Goal: Task Accomplishment & Management: Complete application form

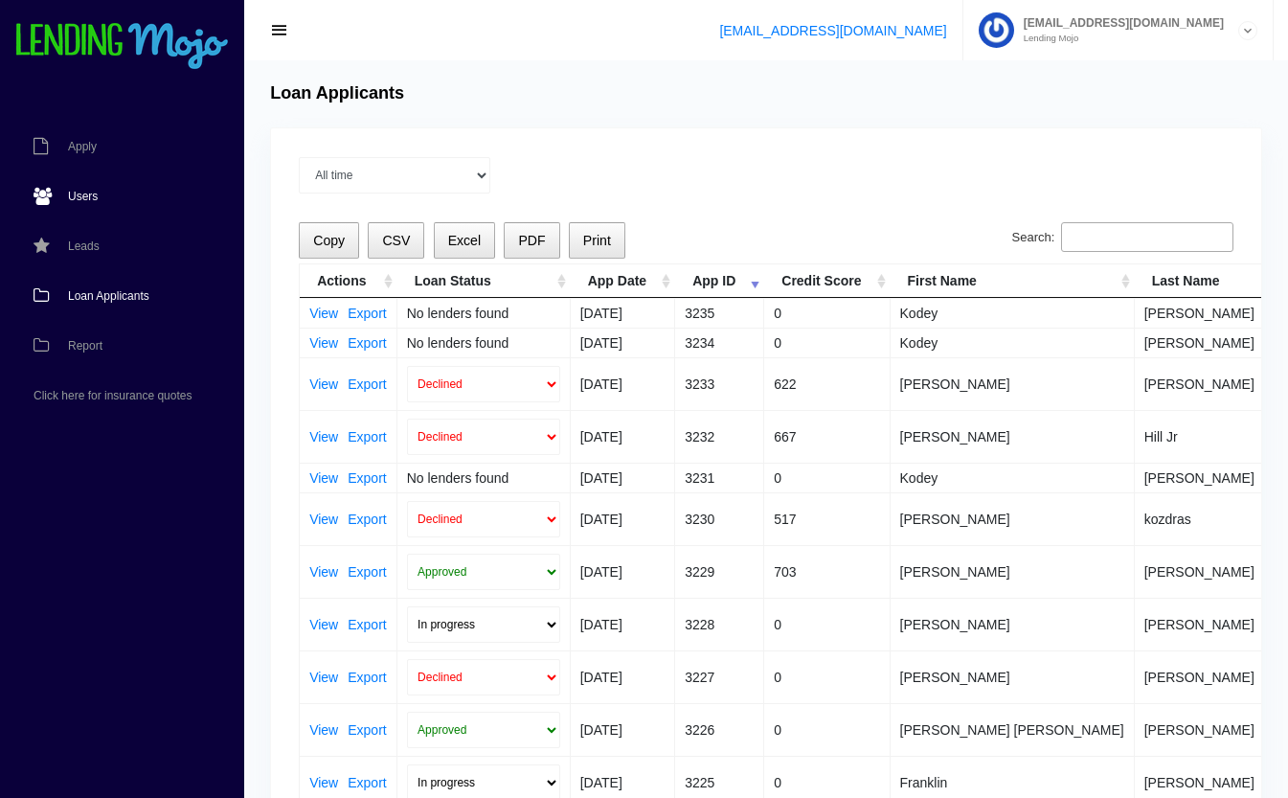
drag, startPoint x: 0, startPoint y: 0, endPoint x: 102, endPoint y: 195, distance: 220.6
click at [102, 195] on link "Users" at bounding box center [112, 196] width 225 height 50
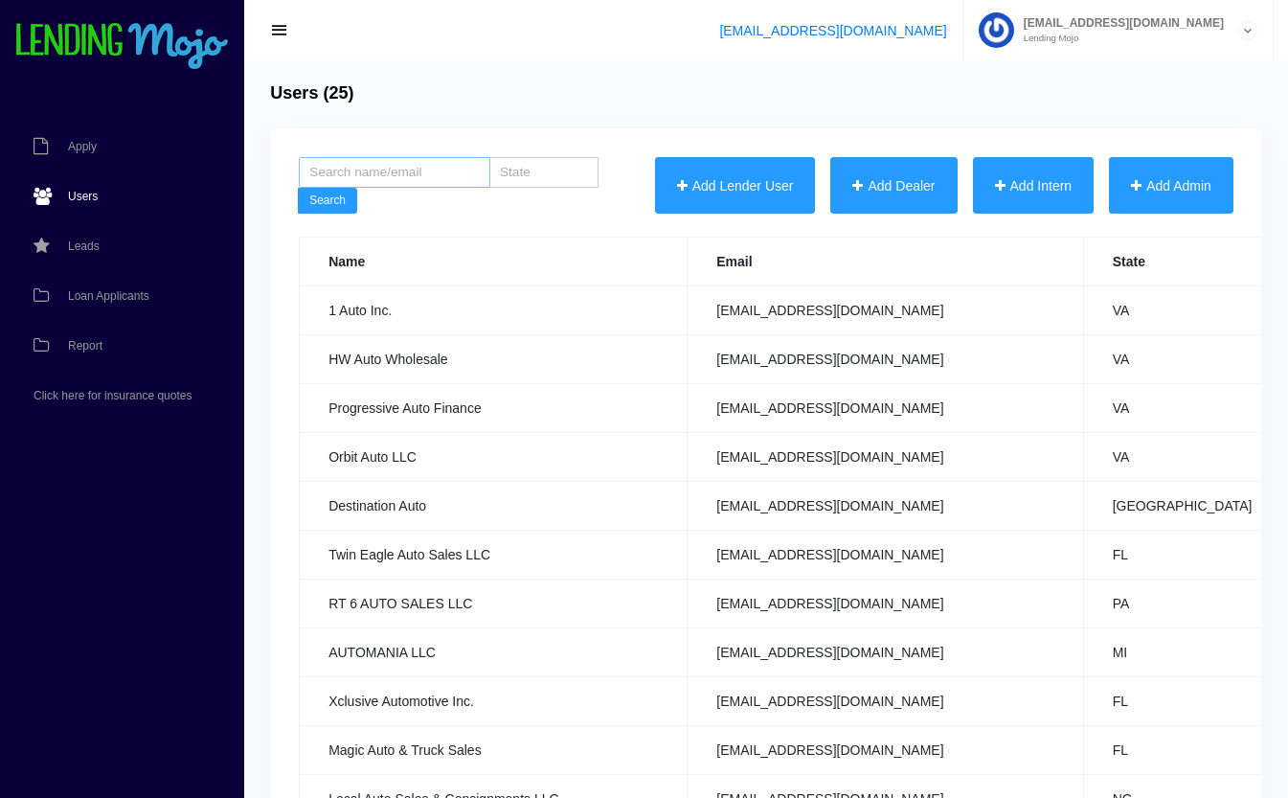
click at [439, 157] on input "search" at bounding box center [395, 172] width 192 height 31
type input "CAR CLUB"
click at [298, 188] on button "Search" at bounding box center [327, 201] width 59 height 27
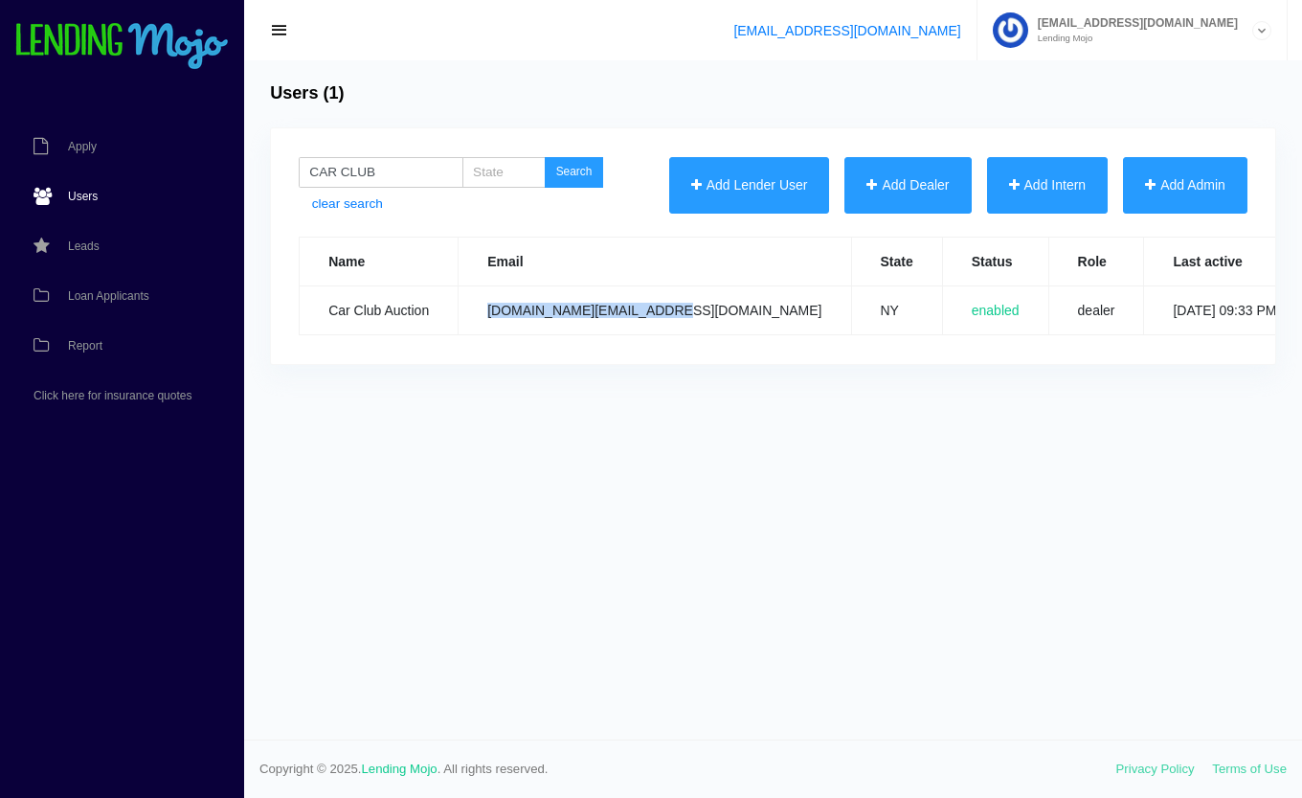
drag, startPoint x: 664, startPoint y: 314, endPoint x: 485, endPoint y: 328, distance: 179.6
click at [485, 328] on td "carclub.auction@gmail.com" at bounding box center [655, 310] width 393 height 49
copy td "carclub.auction@gmail.com"
click at [80, 200] on span "Users" at bounding box center [83, 196] width 30 height 11
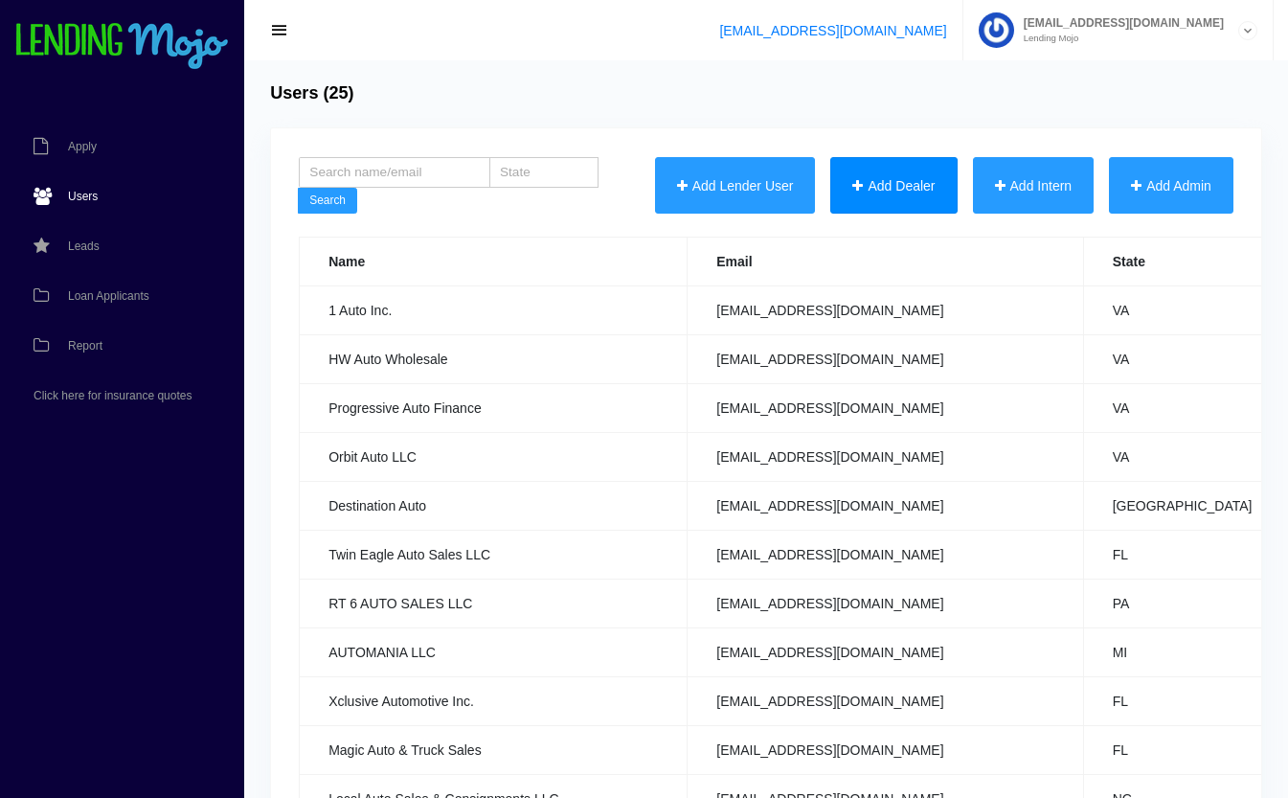
click at [868, 174] on button "Add Dealer" at bounding box center [893, 185] width 126 height 57
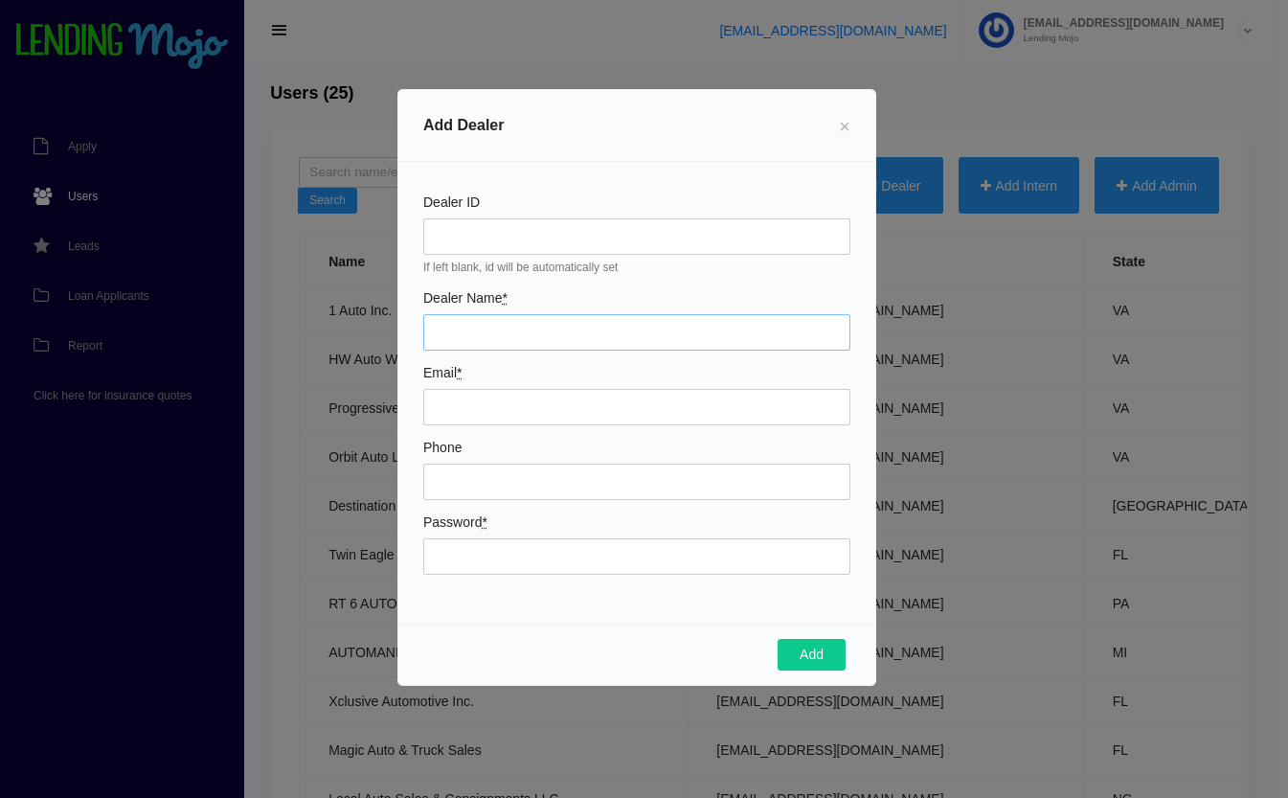
click at [547, 330] on input "Dealer Name *" at bounding box center [636, 332] width 427 height 36
type input "h"
type input "[PERSON_NAME] Auto Sales"
click at [660, 405] on input "harrietsalleyauto@gmail.co" at bounding box center [636, 407] width 427 height 36
type input "[EMAIL_ADDRESS][DOMAIN_NAME]"
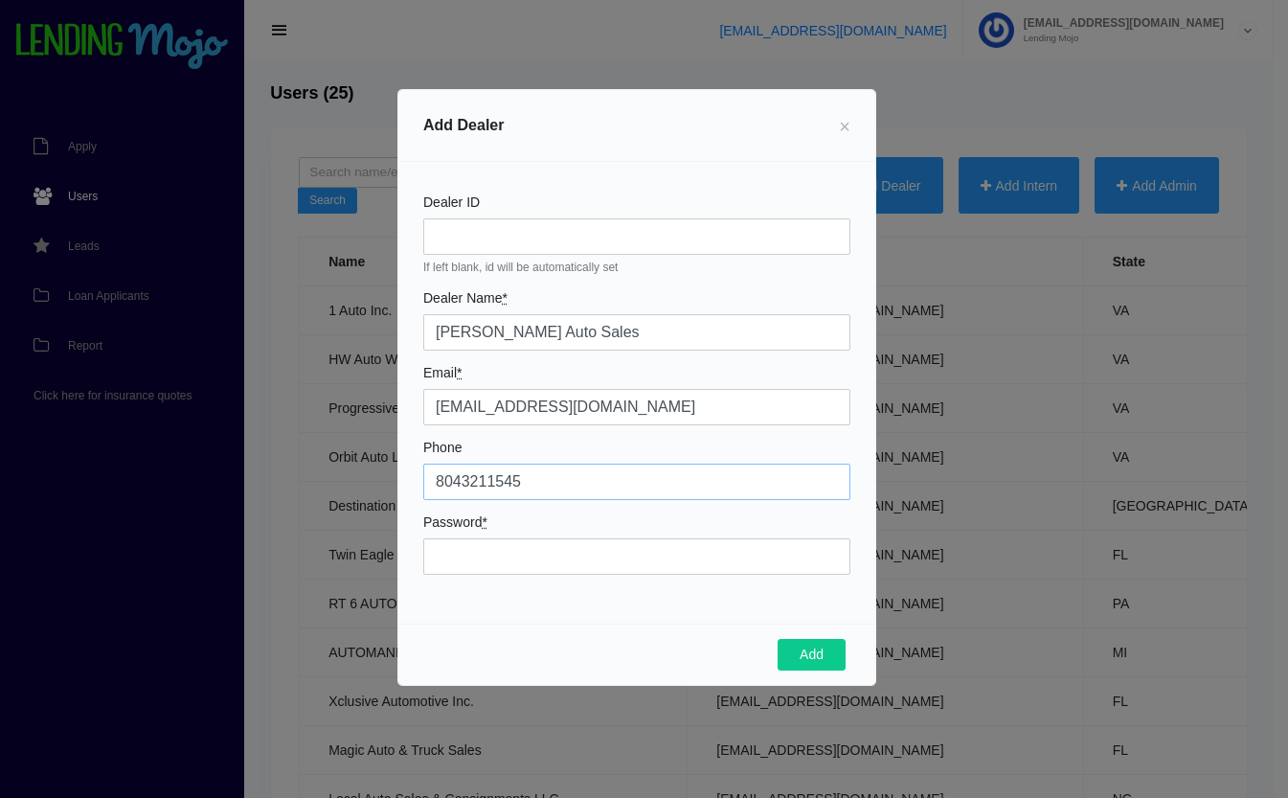
type input "8043211545"
type input "Mojo7557!"
click at [808, 650] on button "Add" at bounding box center [812, 655] width 68 height 33
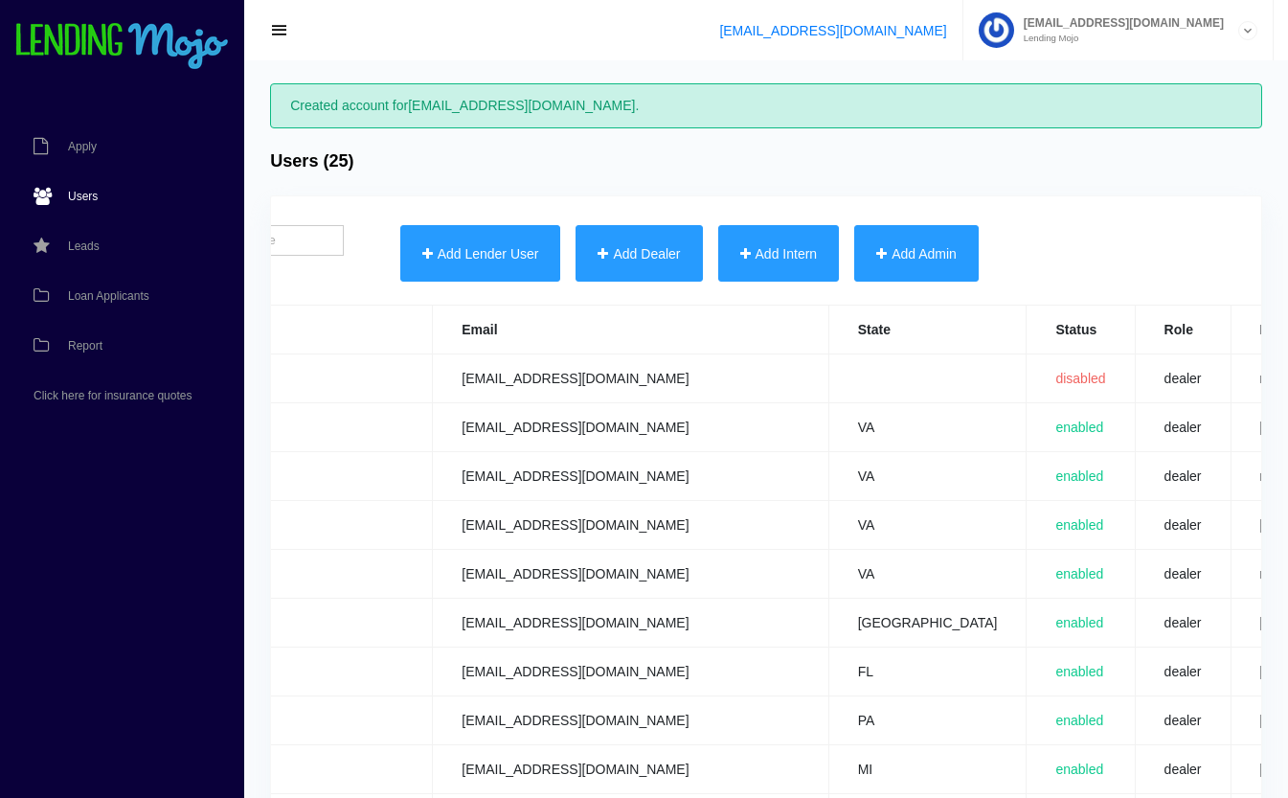
scroll to position [0, 755]
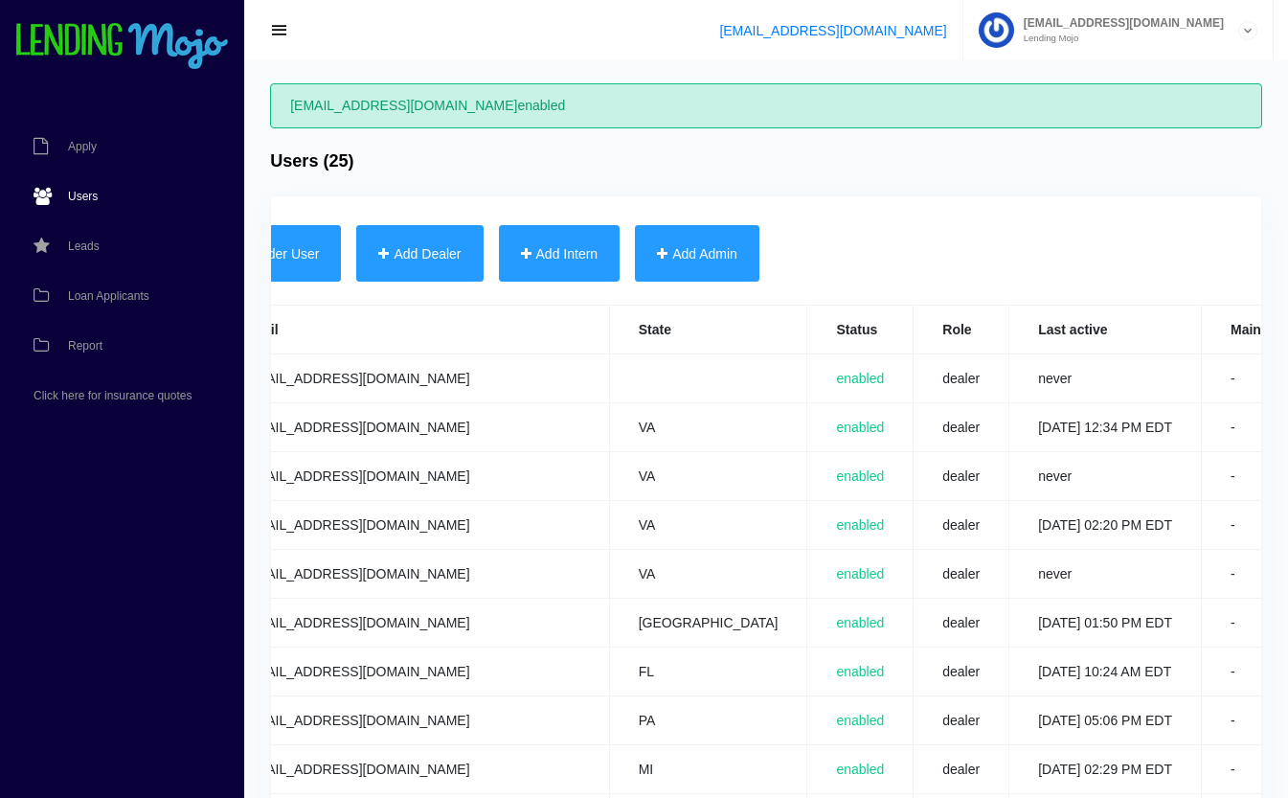
scroll to position [0, 752]
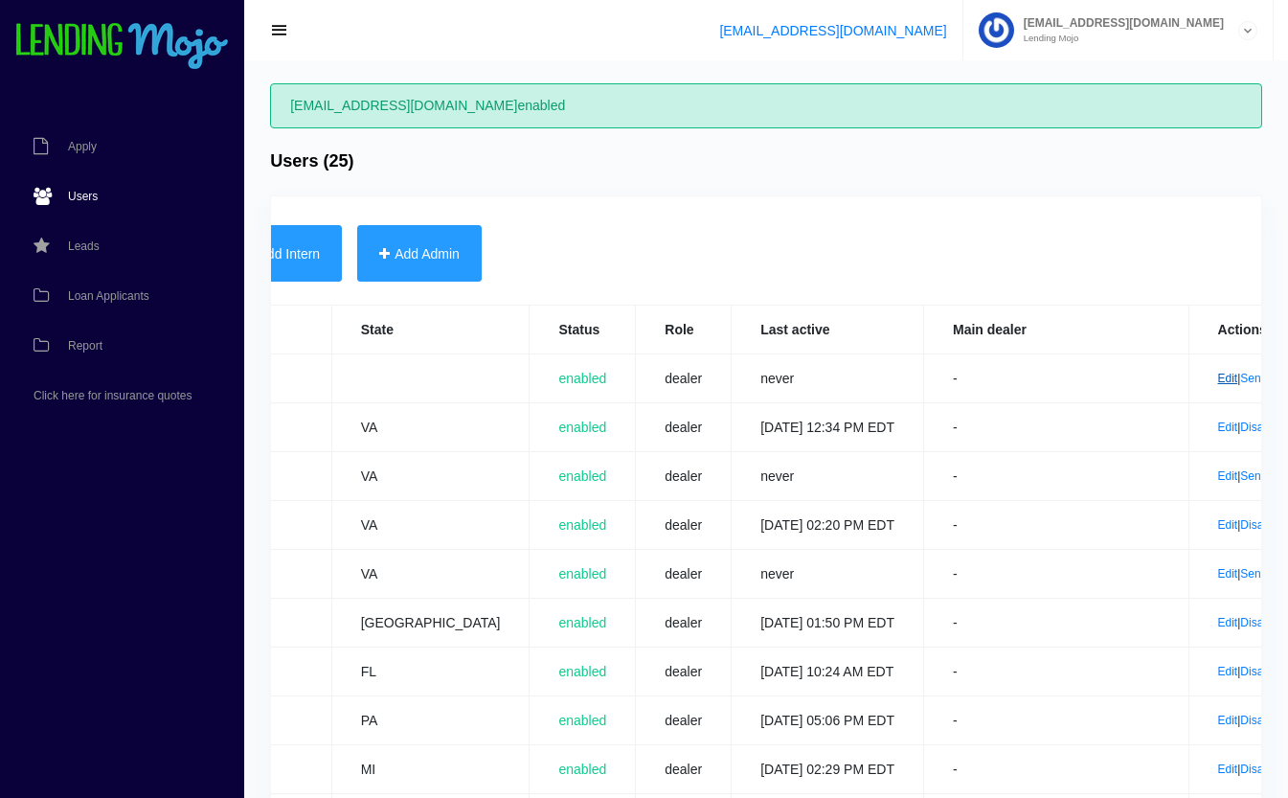
click at [1218, 378] on link "Edit" at bounding box center [1228, 378] width 20 height 13
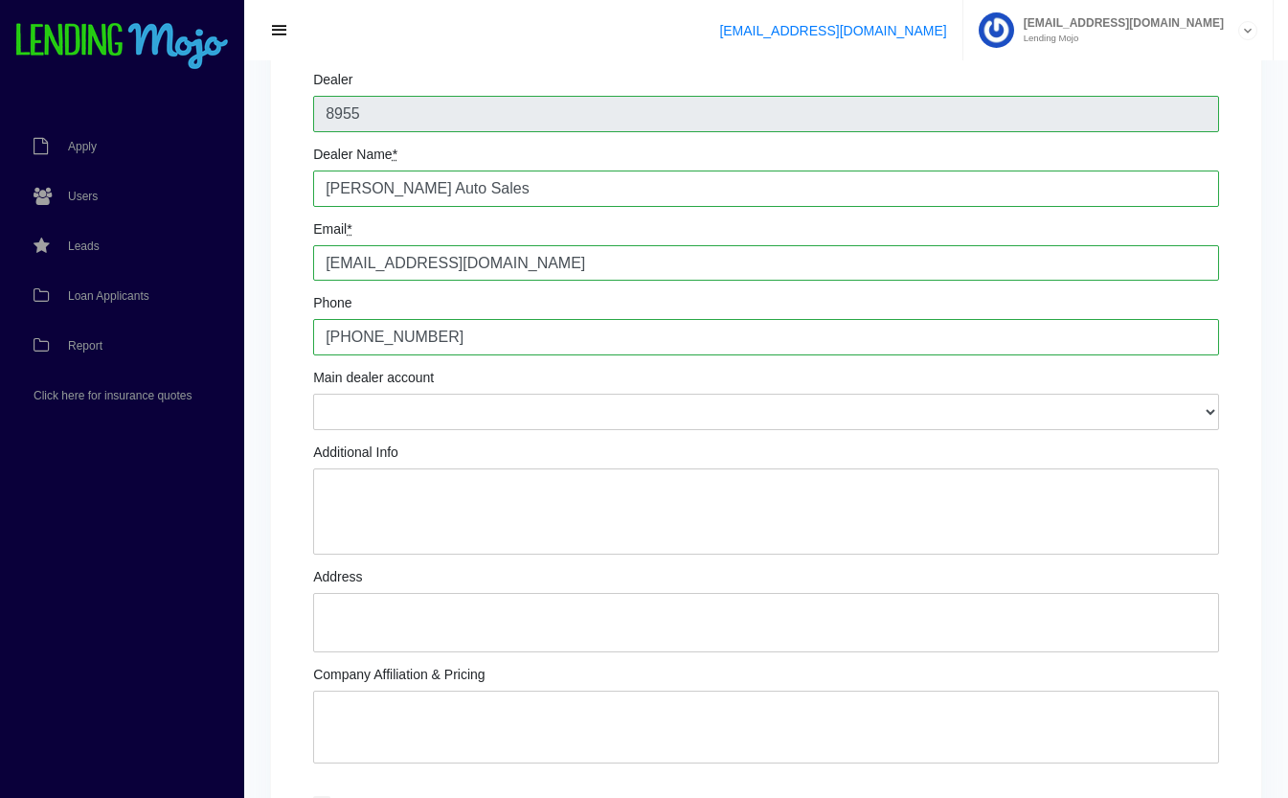
scroll to position [145, 0]
click at [578, 486] on textarea "Additional Info" at bounding box center [766, 511] width 906 height 86
type textarea "[PERSON_NAME]: Finance Manager [PERSON_NAME]: Owner Text # 804.690.9738"
click at [459, 617] on textarea "Address" at bounding box center [766, 622] width 906 height 59
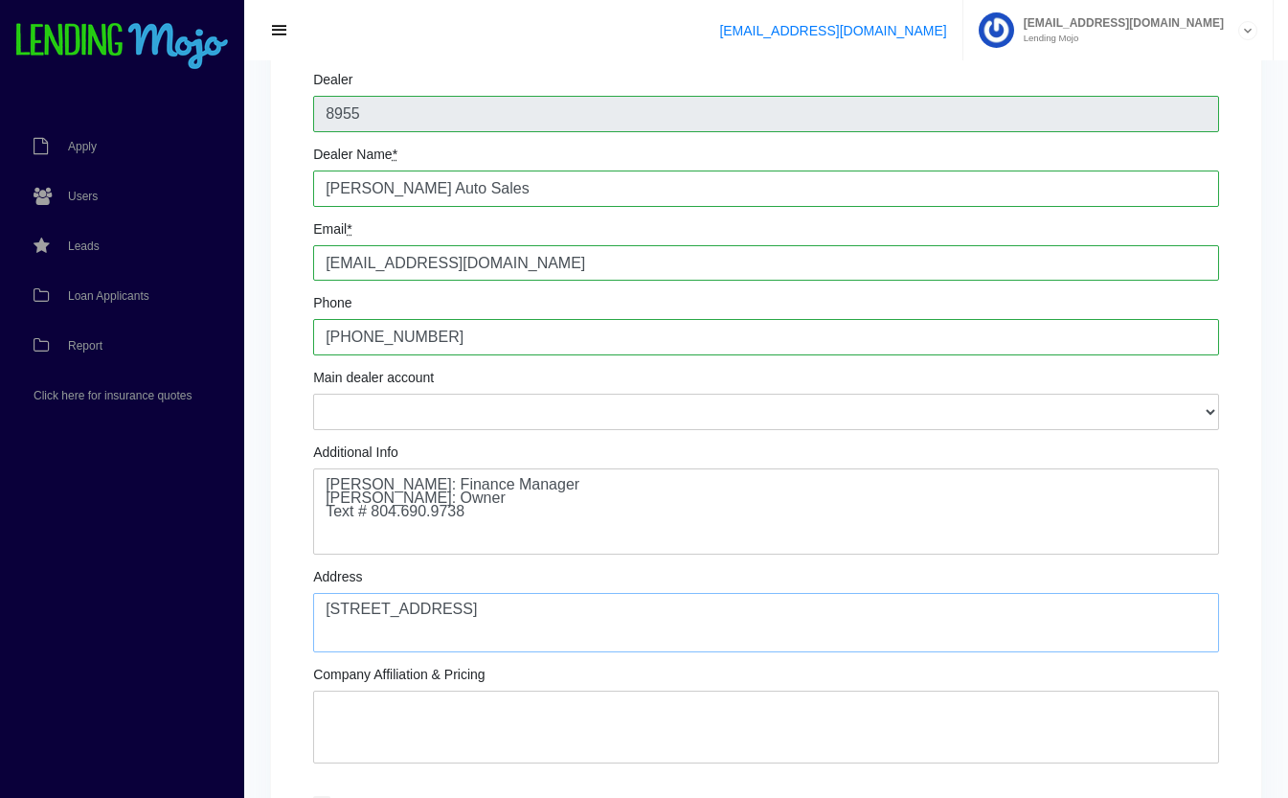
type textarea "[STREET_ADDRESS]"
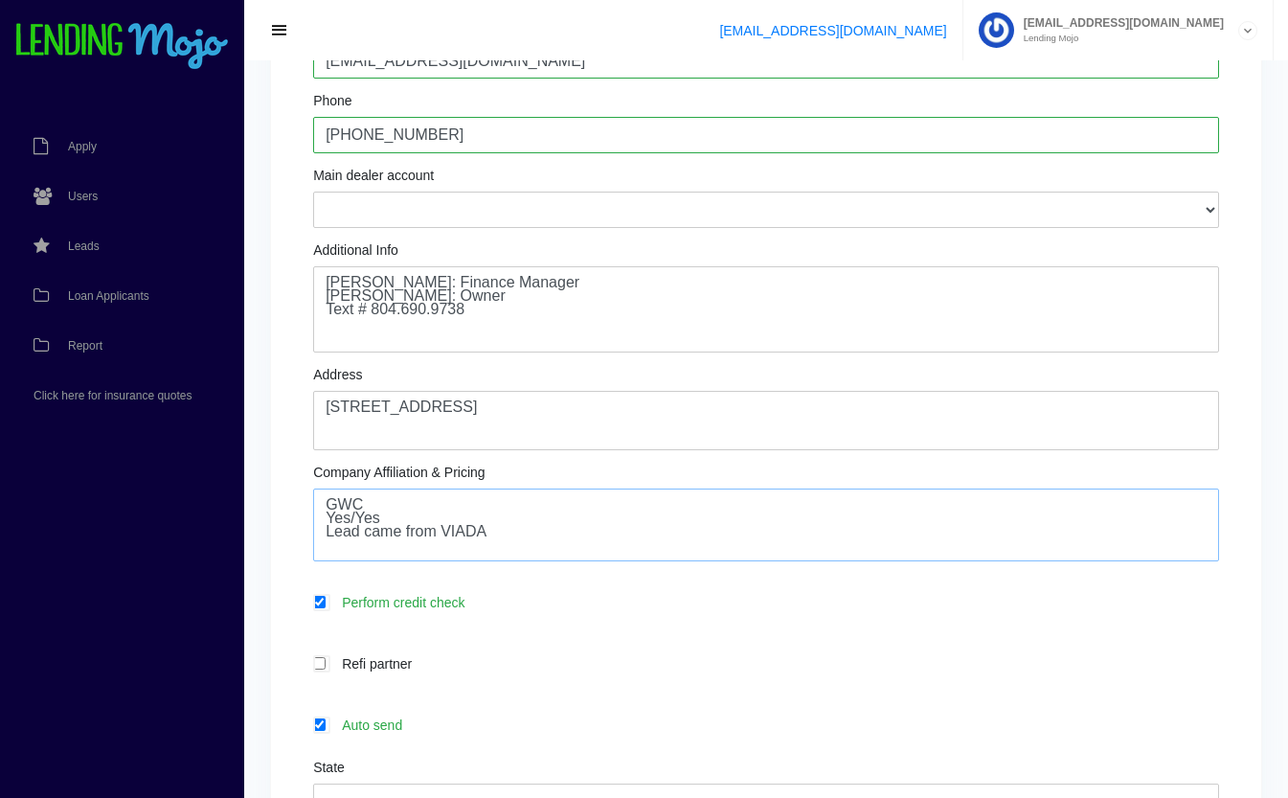
scroll to position [345, 0]
type textarea "GWC Yes/Yes Lead came from VIADA"
click at [535, 411] on textarea "4009 Mechanicsville Tpk, Richmond, VA 23223" at bounding box center [766, 422] width 906 height 59
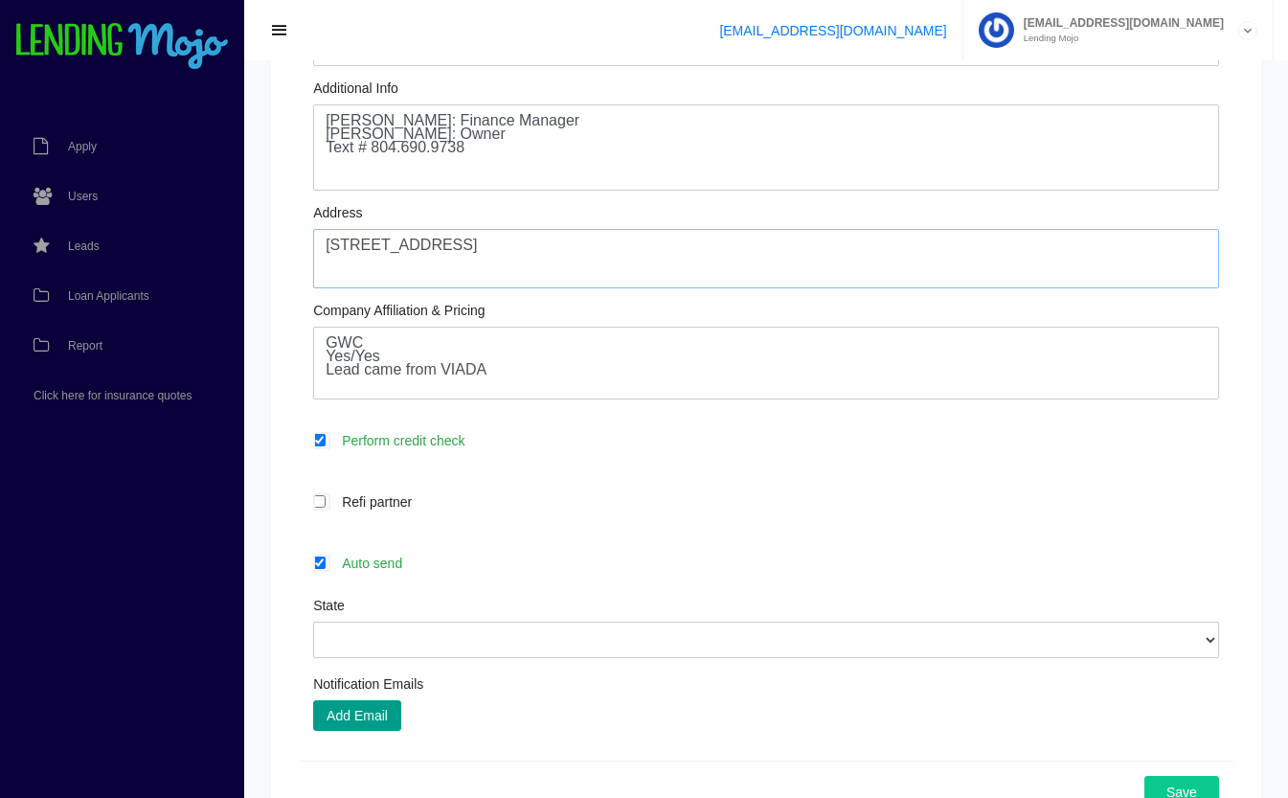
scroll to position [507, 0]
type textarea "4009 Mechanicsville Tpk Richmond, VA 23223"
click at [423, 574] on label "Auto send" at bounding box center [775, 564] width 887 height 22
click at [326, 571] on input "Auto send" at bounding box center [319, 564] width 12 height 12
checkbox input "false"
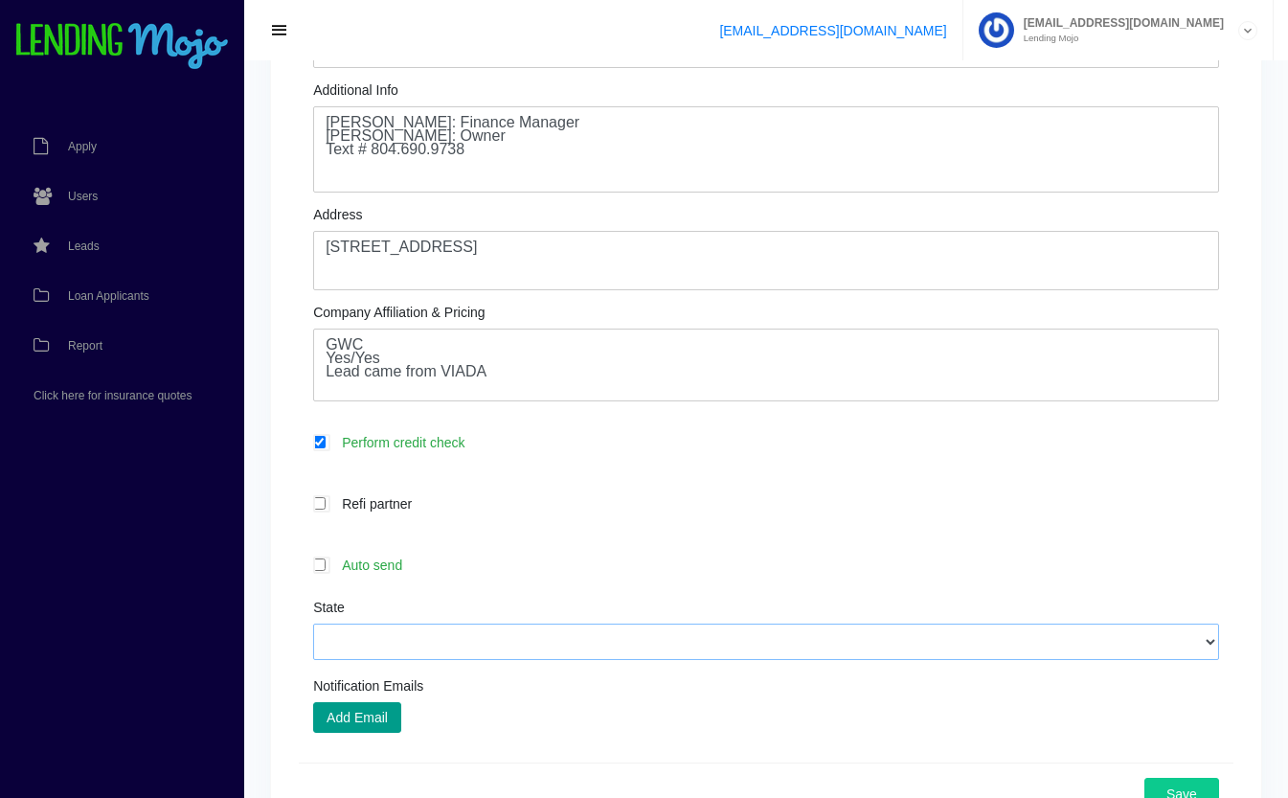
click at [468, 642] on select "Alabama Alaska Arizona Arkansas California Colorado Connecticut Delaware Distri…" at bounding box center [766, 641] width 906 height 36
select select "VA"
click at [313, 625] on select "Alabama Alaska Arizona Arkansas California Colorado Connecticut Delaware Distri…" at bounding box center [766, 641] width 906 height 36
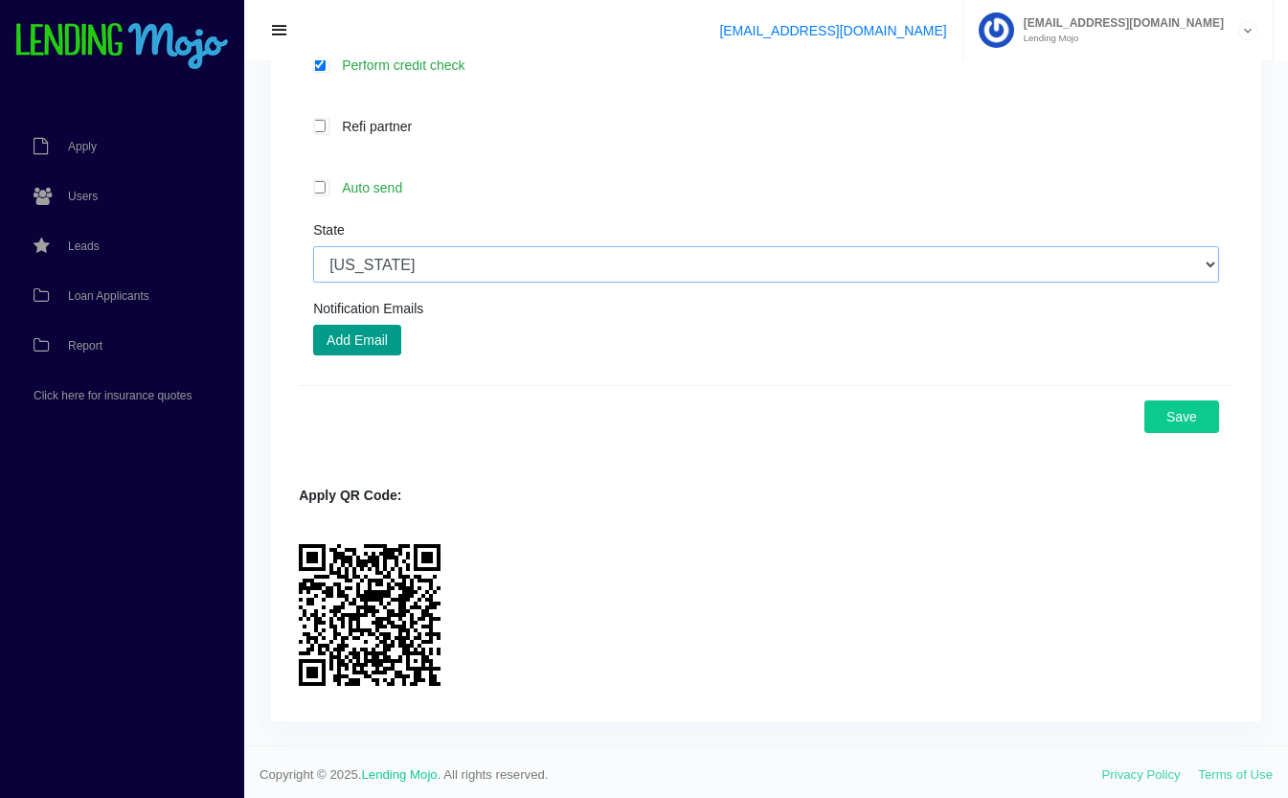
scroll to position [881, 0]
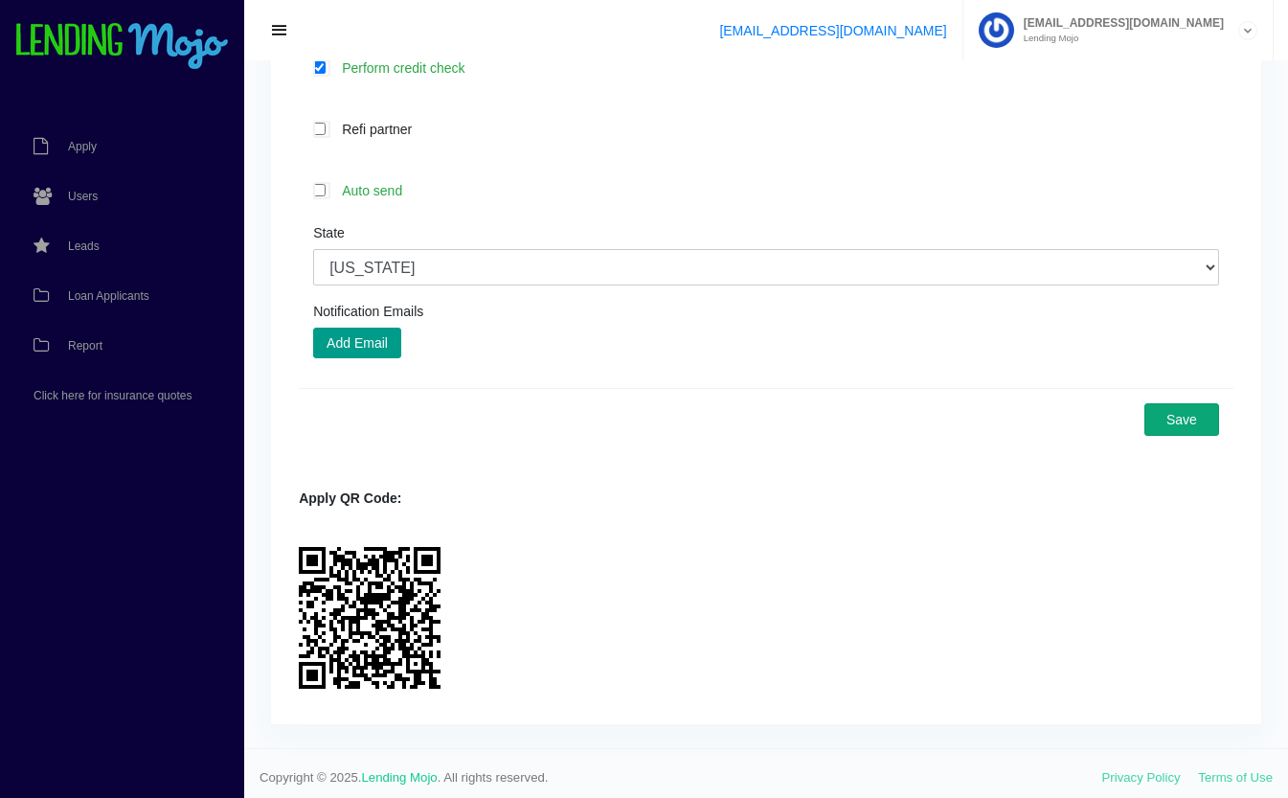
click at [1193, 424] on button "Save" at bounding box center [1181, 419] width 75 height 33
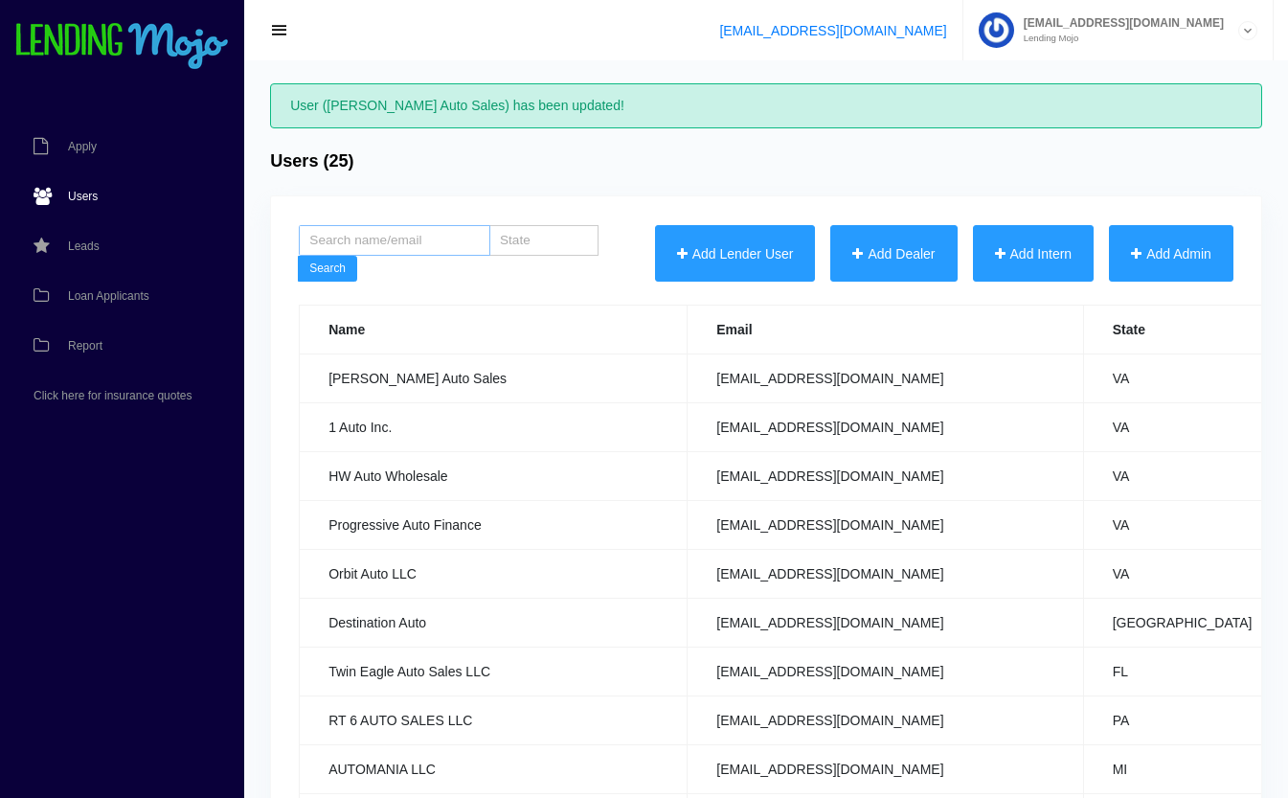
click at [434, 238] on input "search" at bounding box center [395, 240] width 192 height 31
type input "admr"
click at [105, 294] on span "Loan Applicants" at bounding box center [108, 295] width 81 height 11
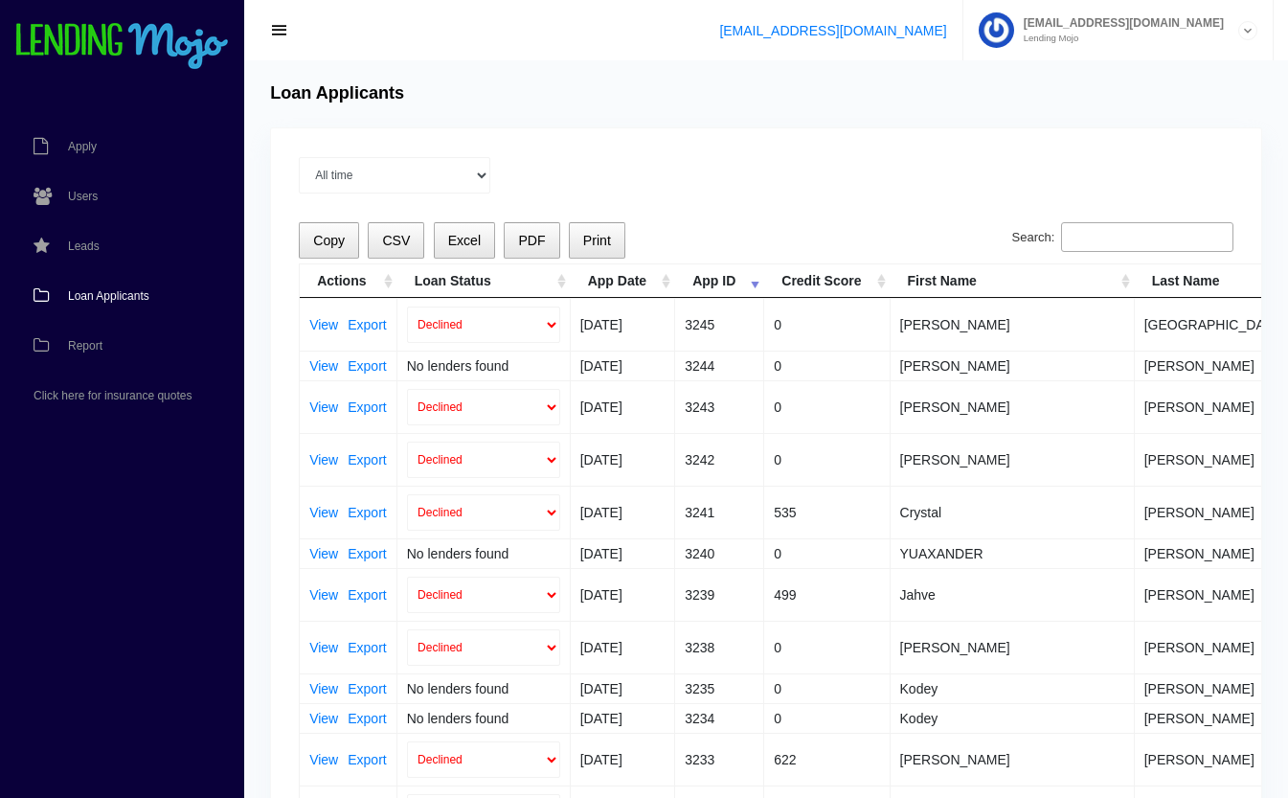
click at [1114, 245] on input "Search:" at bounding box center [1147, 237] width 172 height 31
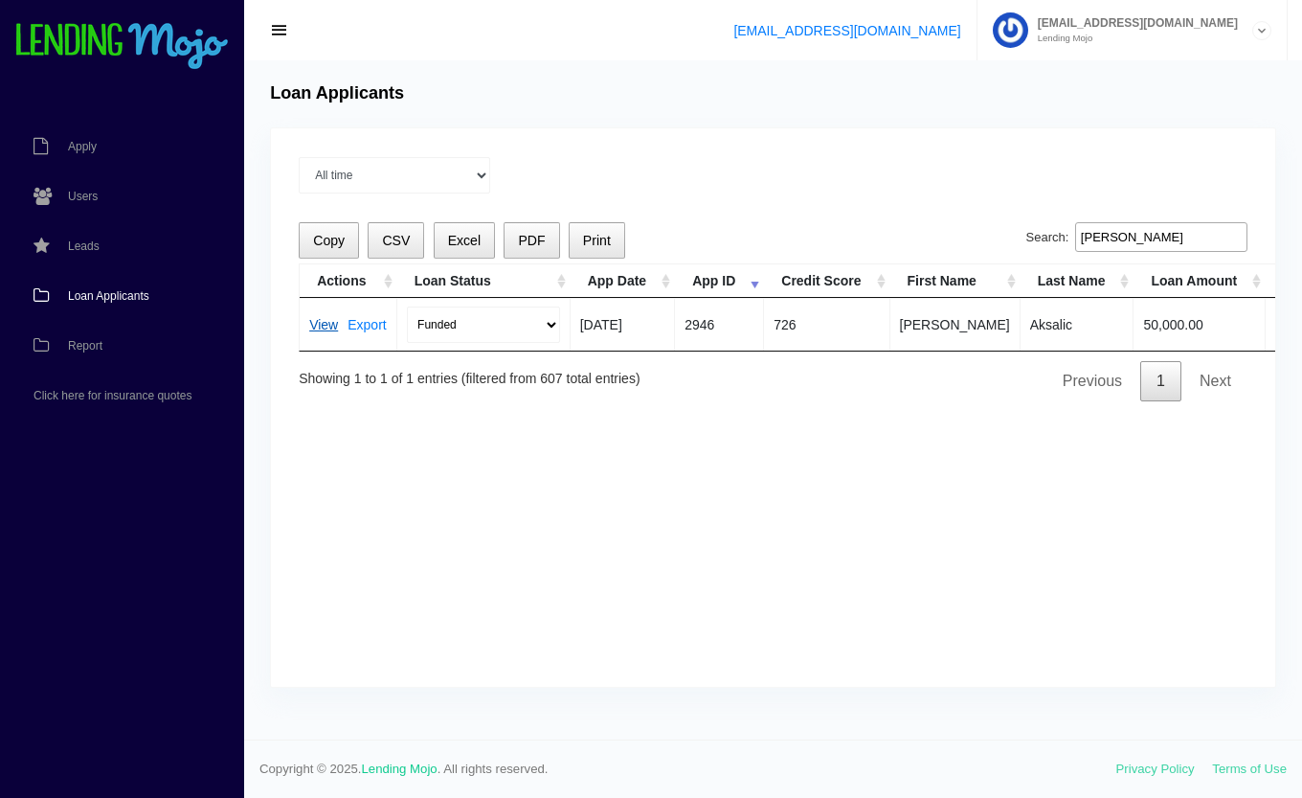
type input "[PERSON_NAME]"
click at [318, 326] on link "View" at bounding box center [323, 324] width 29 height 13
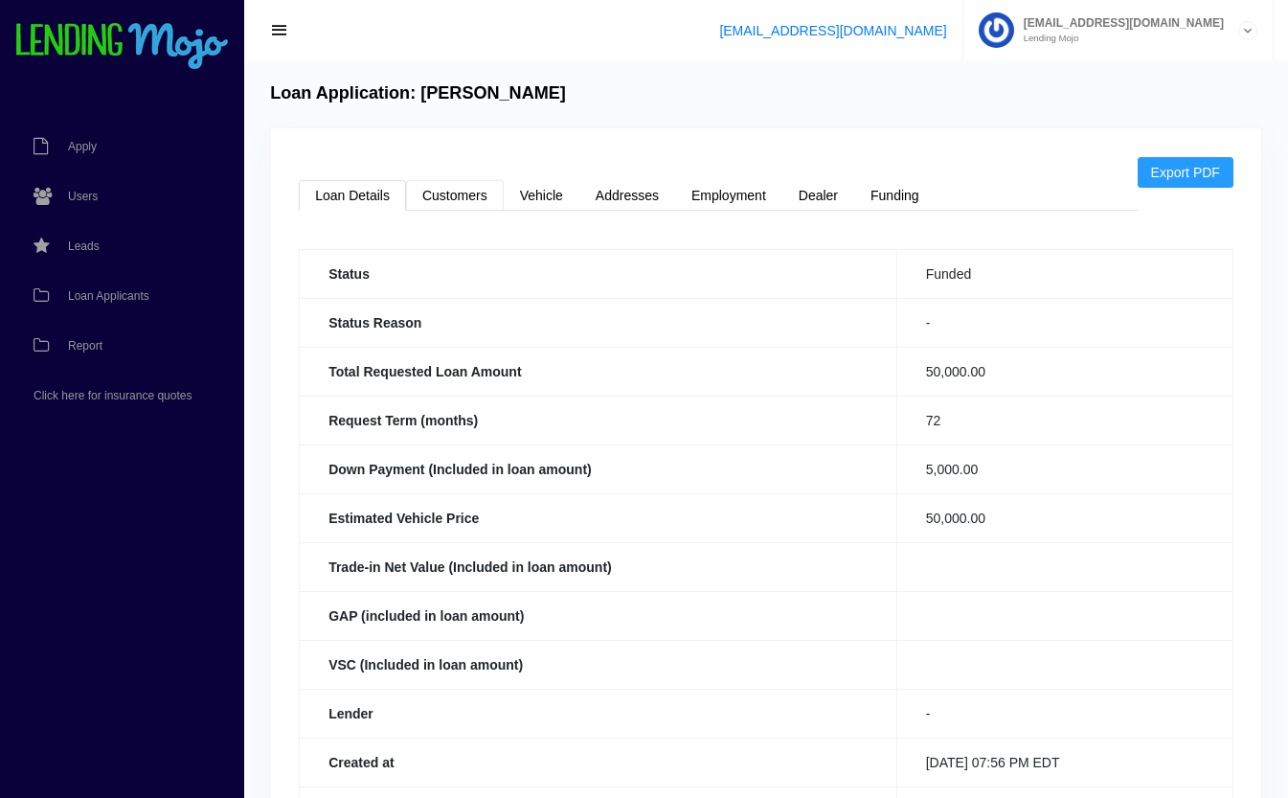
click at [464, 195] on link "Customers" at bounding box center [455, 195] width 98 height 31
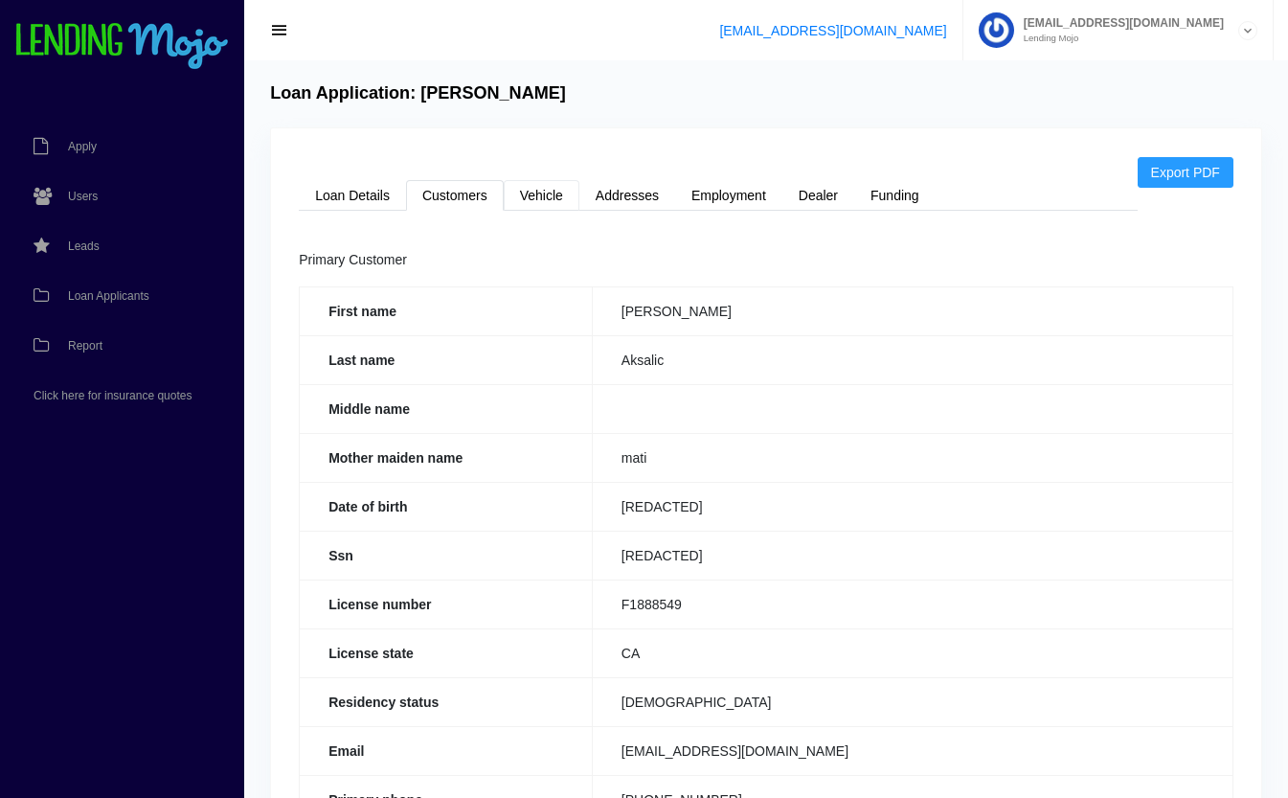
click at [553, 208] on link "Vehicle" at bounding box center [542, 195] width 76 height 31
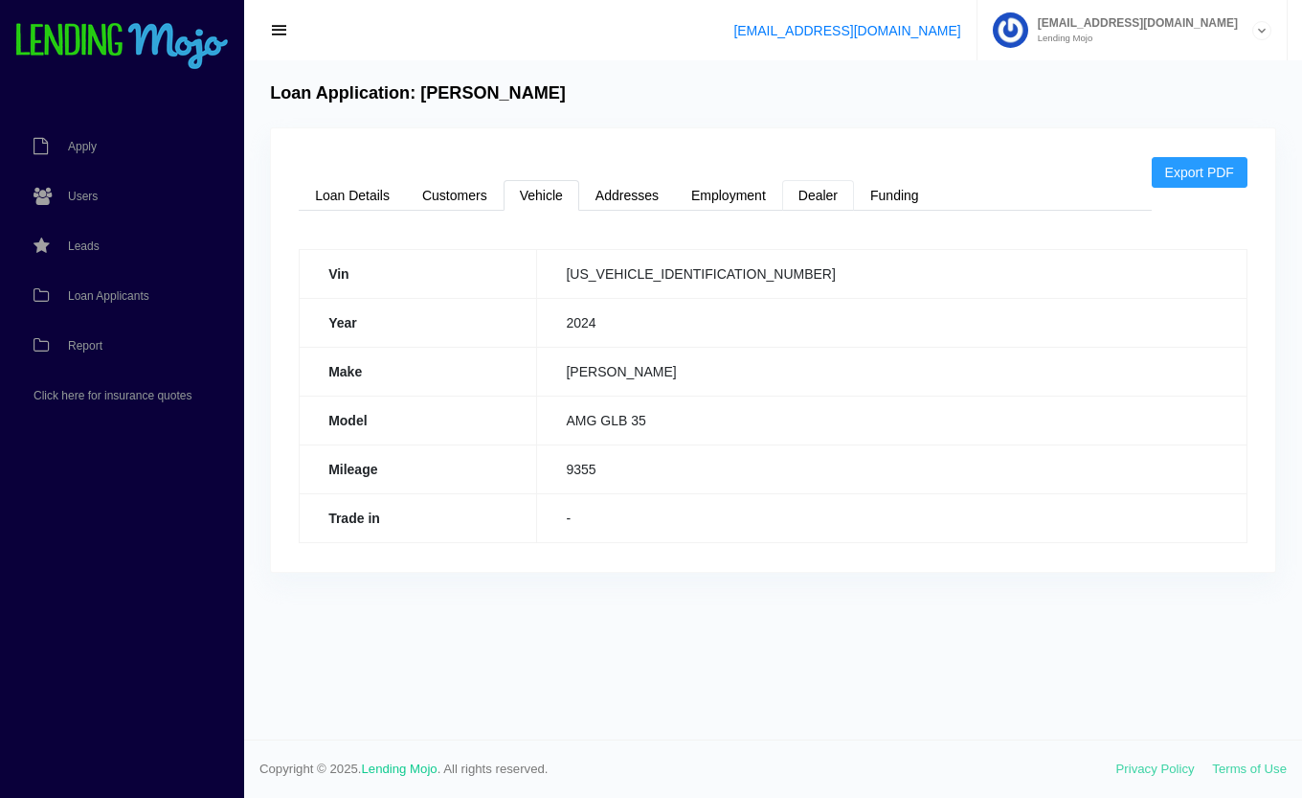
click at [827, 200] on link "Dealer" at bounding box center [818, 195] width 72 height 31
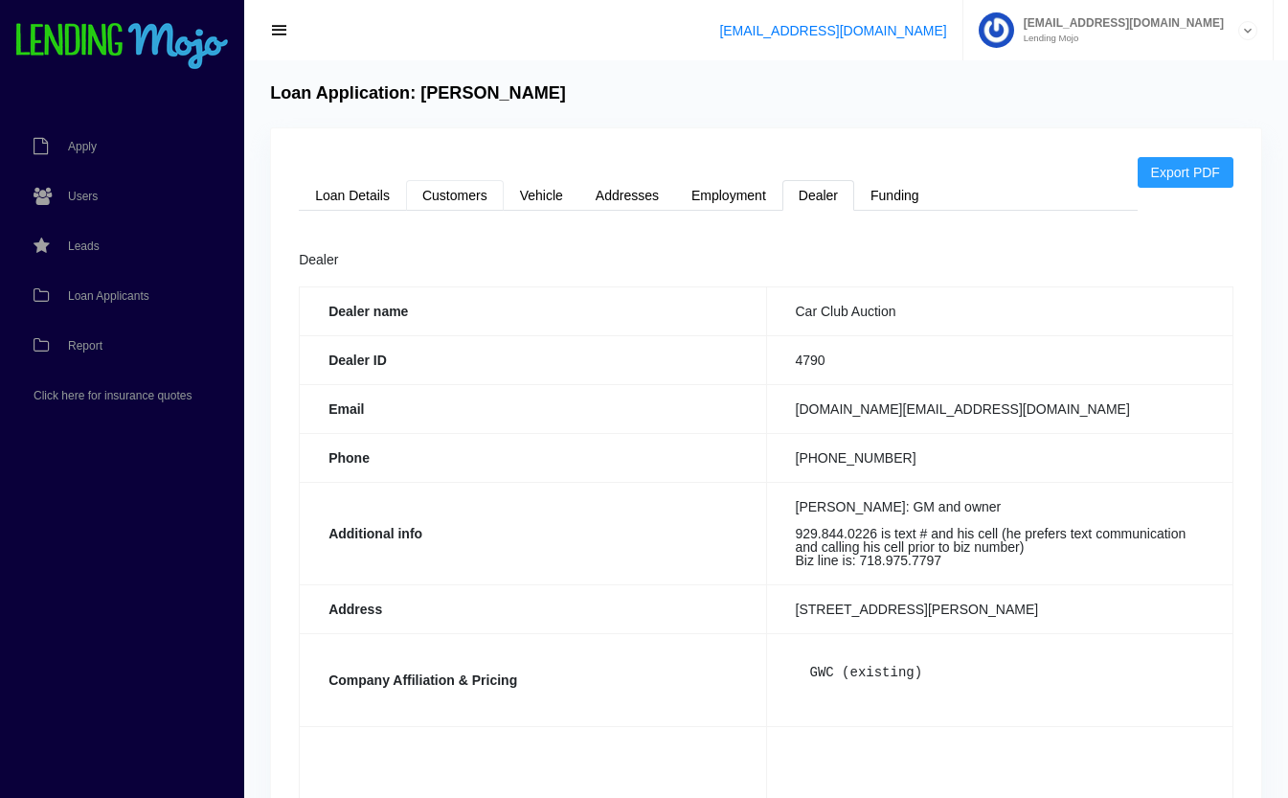
click at [464, 199] on link "Customers" at bounding box center [455, 195] width 98 height 31
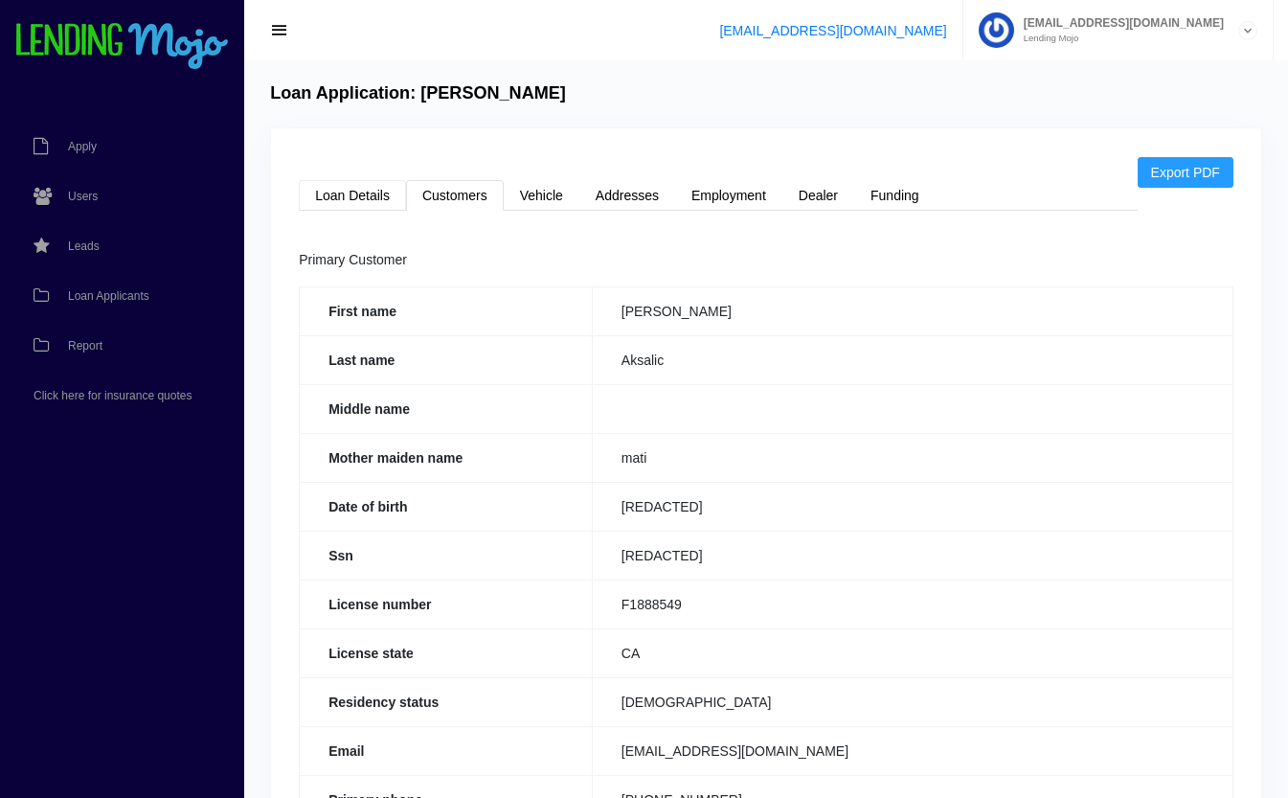
click at [375, 199] on link "Loan Details" at bounding box center [352, 195] width 107 height 31
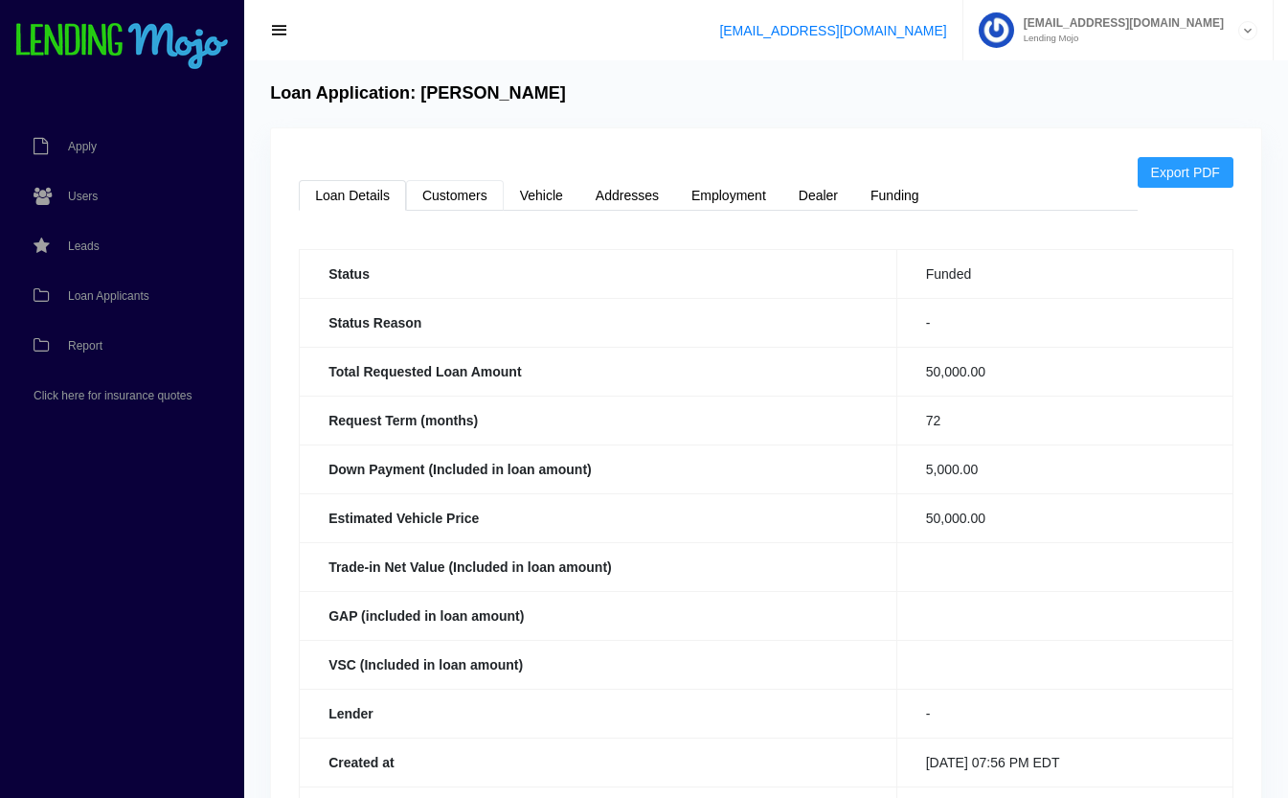
click at [445, 194] on link "Customers" at bounding box center [455, 195] width 98 height 31
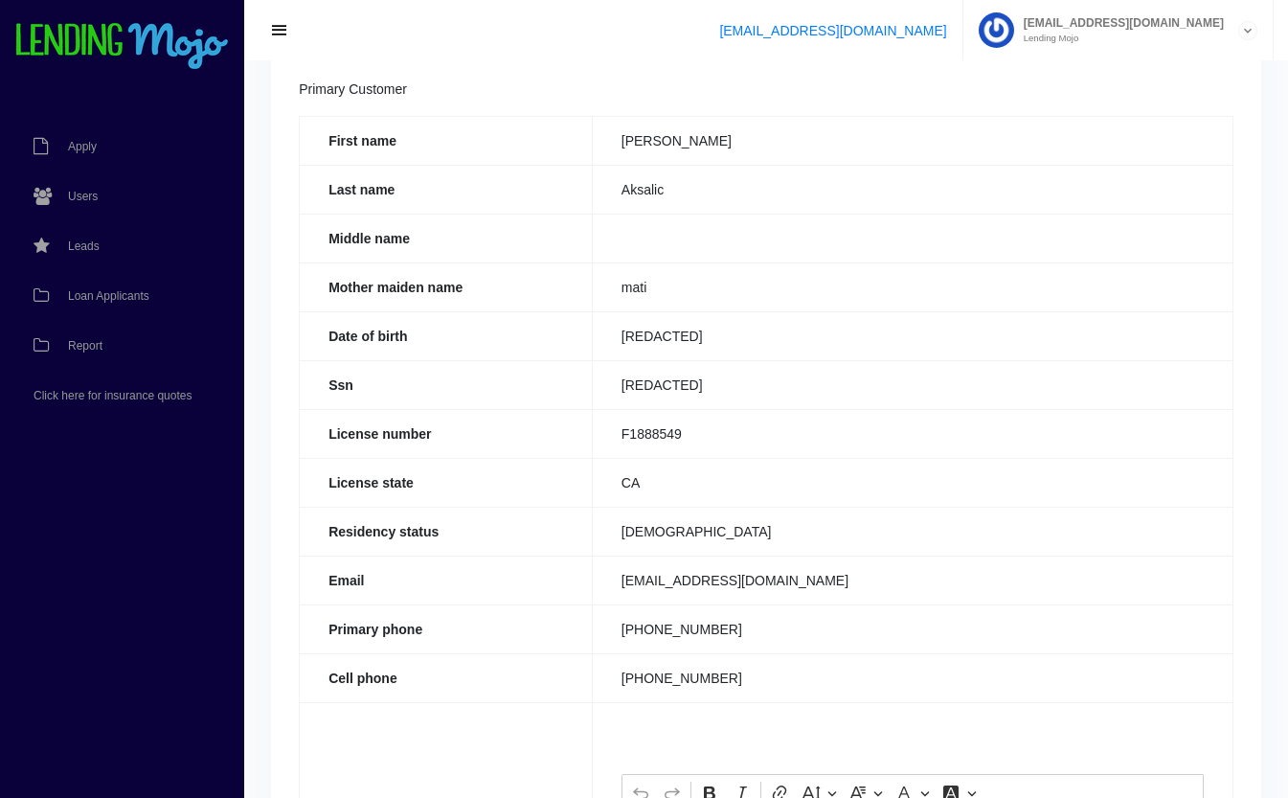
scroll to position [170, 0]
drag, startPoint x: 786, startPoint y: 576, endPoint x: 618, endPoint y: 587, distance: 168.9
click at [618, 587] on td "AAksalic80@outlook.com" at bounding box center [912, 579] width 641 height 49
copy td "AAksalic80@outlook.com"
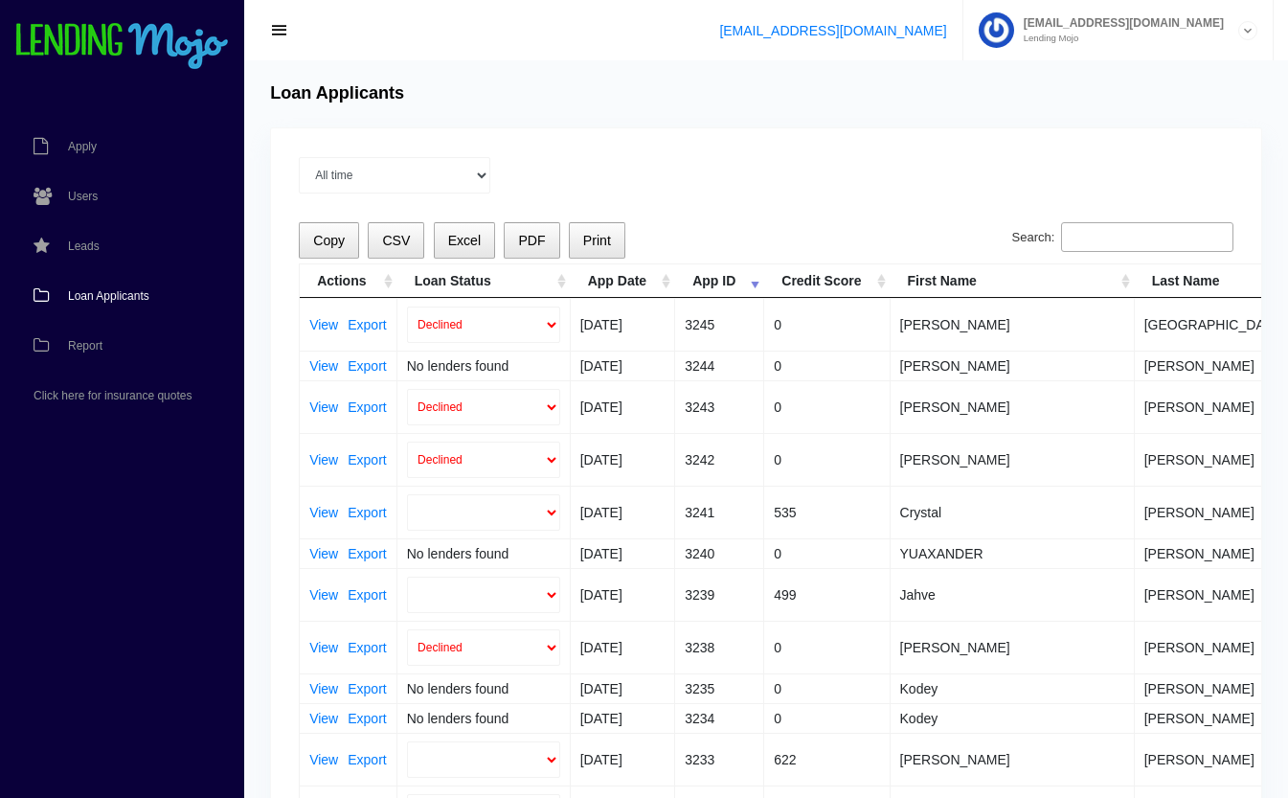
select select
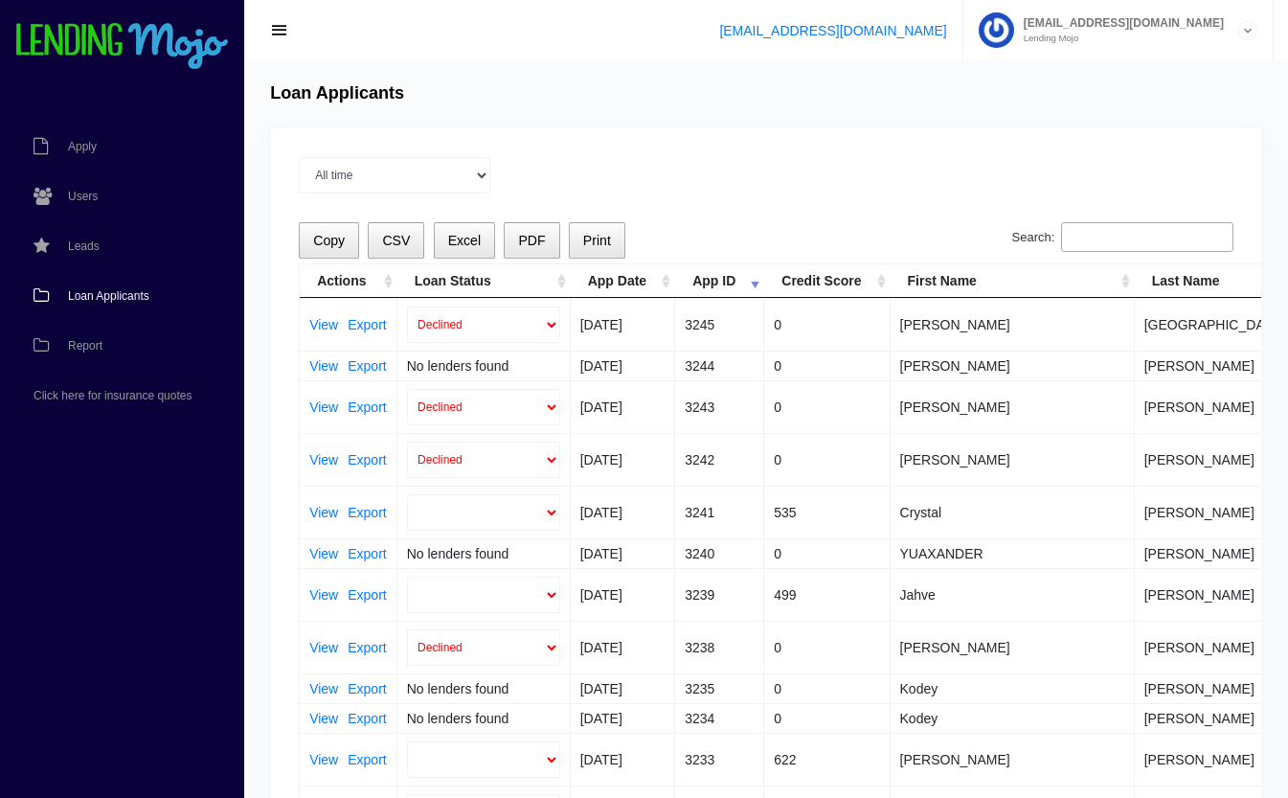
select select
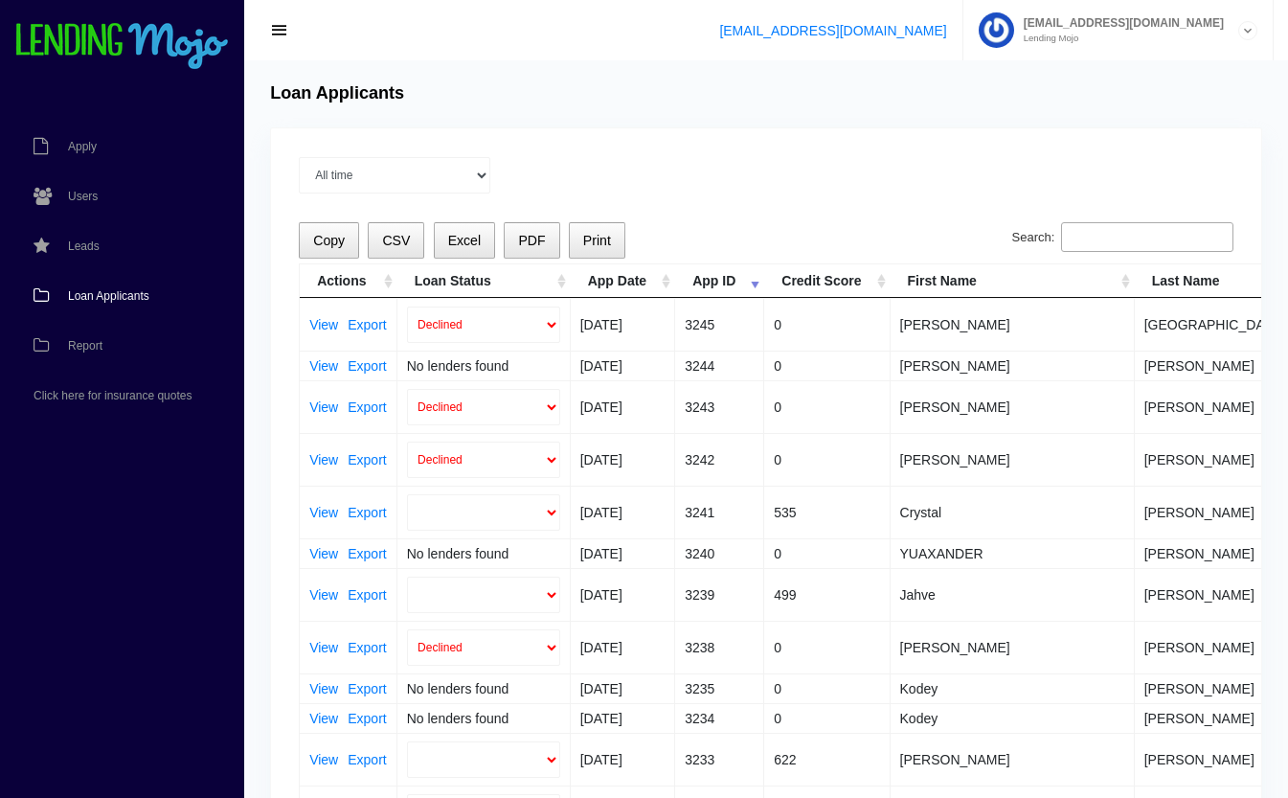
select select
click at [90, 194] on span "Users" at bounding box center [83, 196] width 30 height 11
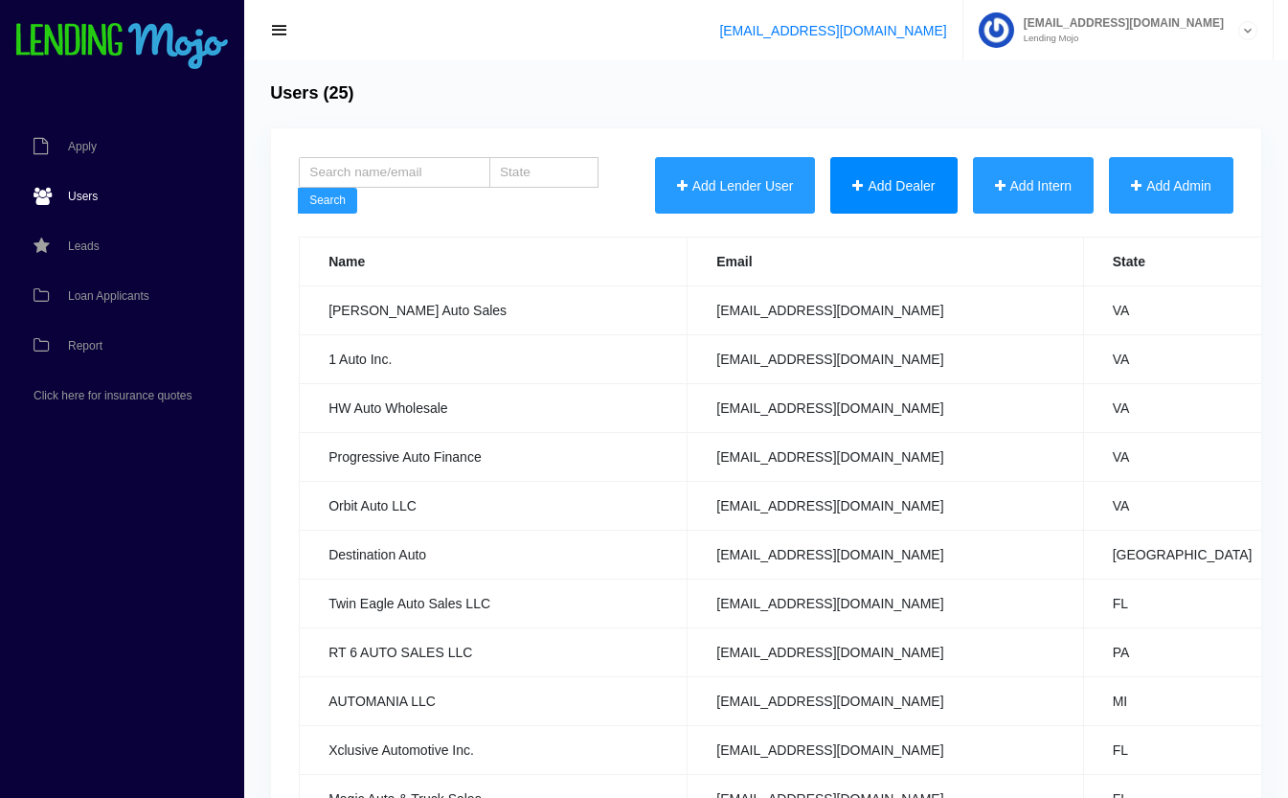
click at [864, 189] on button "Add Dealer" at bounding box center [893, 185] width 126 height 57
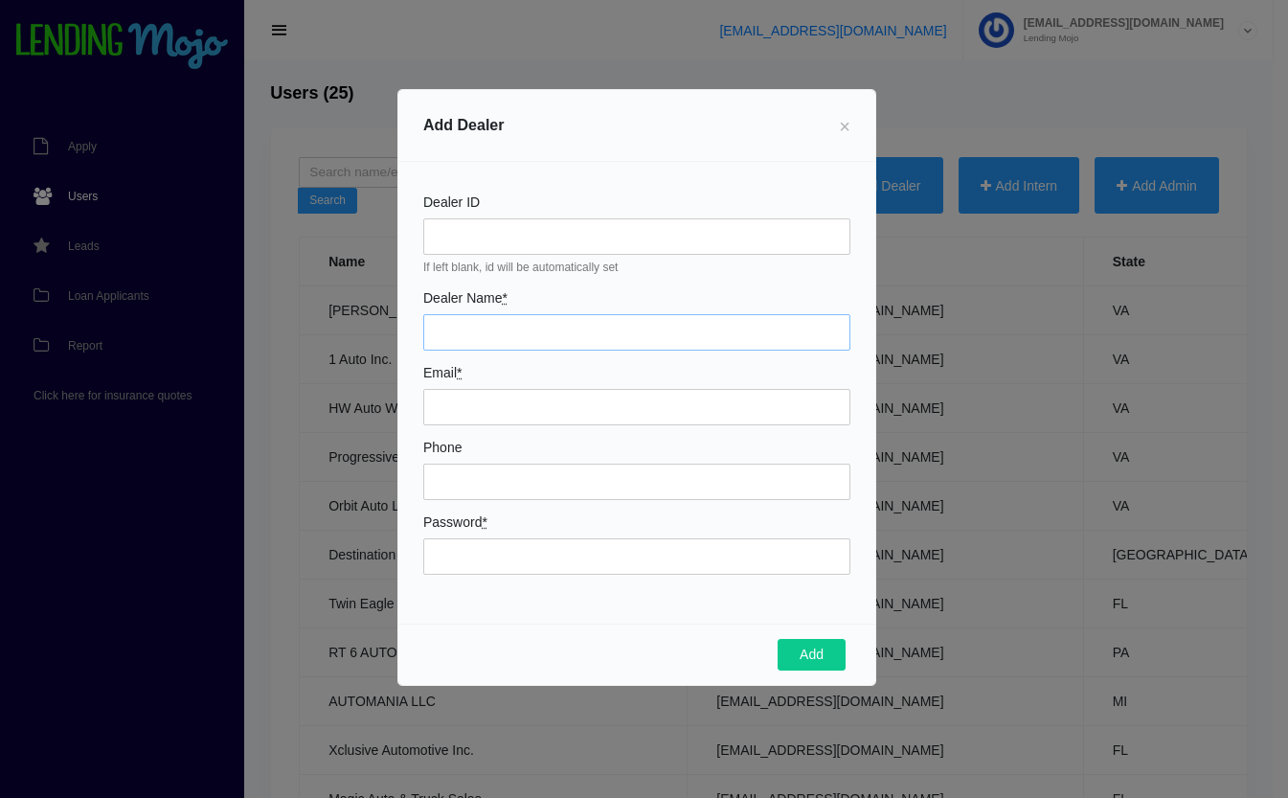
click at [491, 340] on input "Dealer Name *" at bounding box center [636, 332] width 427 height 36
click at [846, 123] on span "×" at bounding box center [844, 126] width 11 height 21
